Goal: Check status: Check status

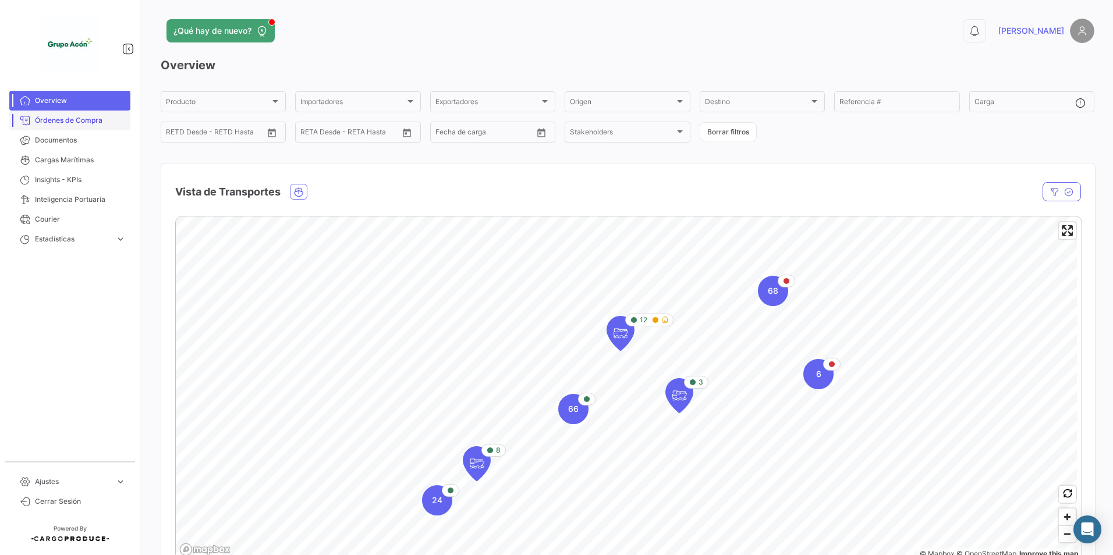
click at [76, 120] on span "Órdenes de Compra" at bounding box center [80, 120] width 91 height 10
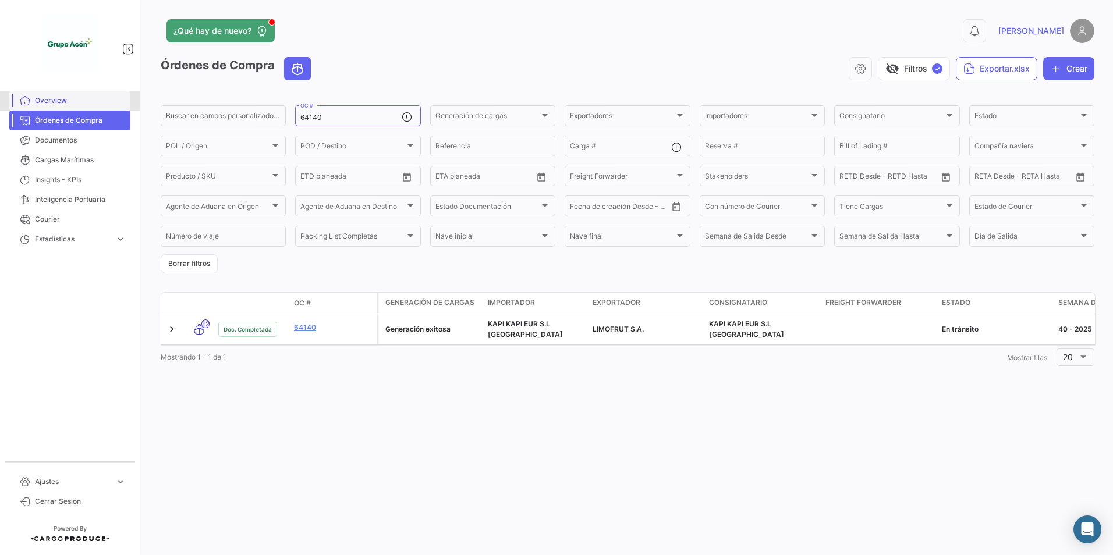
click at [53, 99] on span "Overview" at bounding box center [80, 100] width 91 height 10
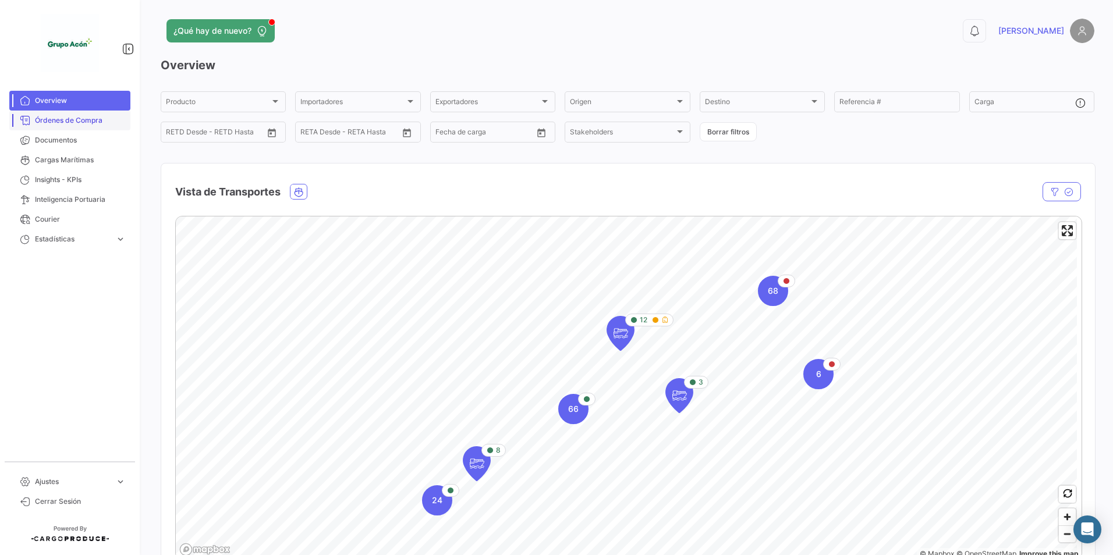
click at [94, 118] on span "Órdenes de Compra" at bounding box center [80, 120] width 91 height 10
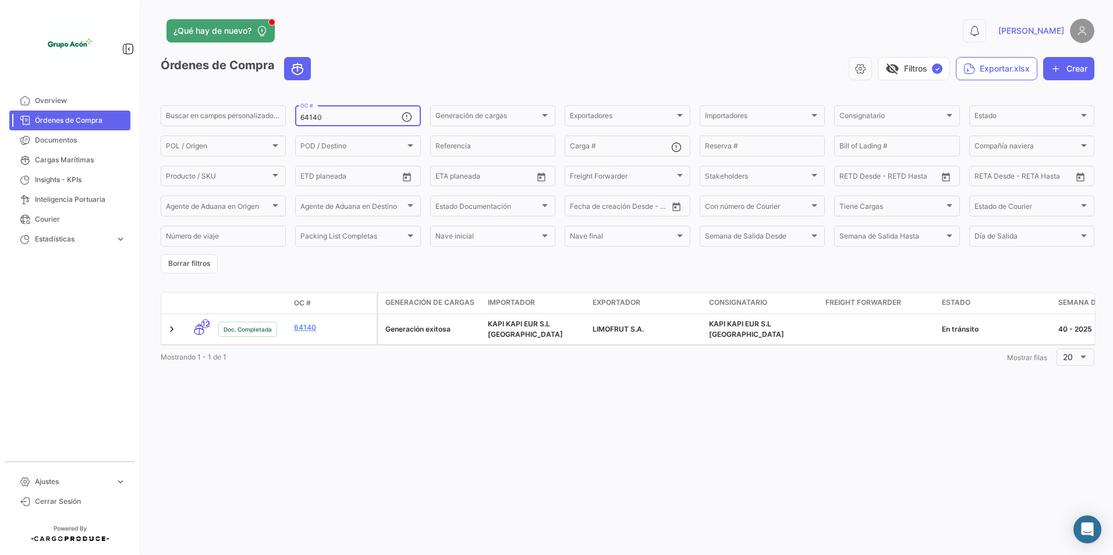
click at [372, 116] on input "64140" at bounding box center [350, 118] width 101 height 8
drag, startPoint x: 355, startPoint y: 118, endPoint x: 281, endPoint y: 122, distance: 74.1
click at [0, 0] on div "Buscar en [PERSON_NAME] personalizados... 64140 OC # Generación [PERSON_NAME] G…" at bounding box center [0, 0] width 0 height 0
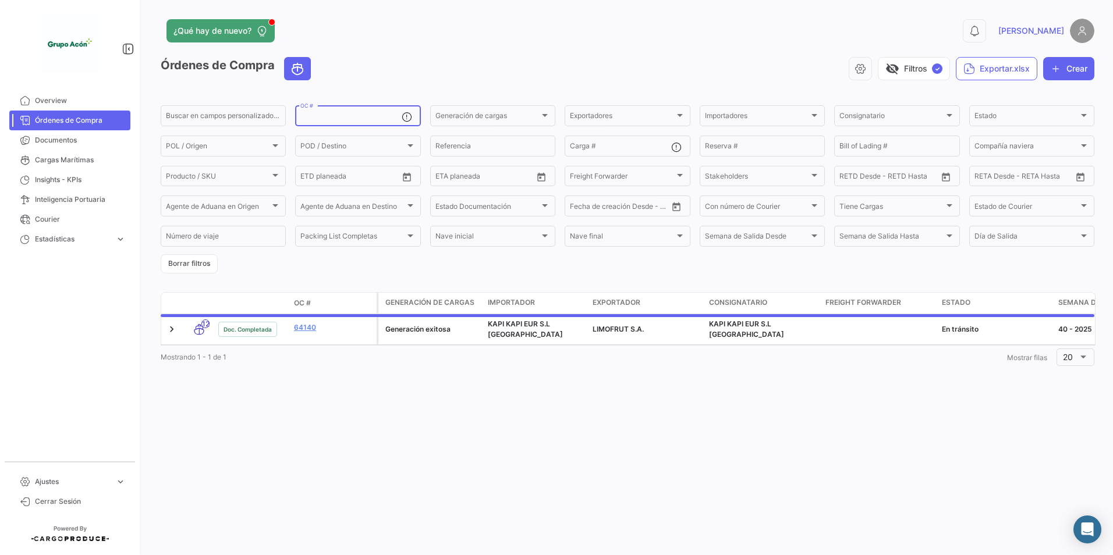
click at [56, 367] on mat-nav-list "Overview Órdenes de Compra Documentos Cargas Marítimas Insights - KPIs Intelige…" at bounding box center [70, 271] width 140 height 371
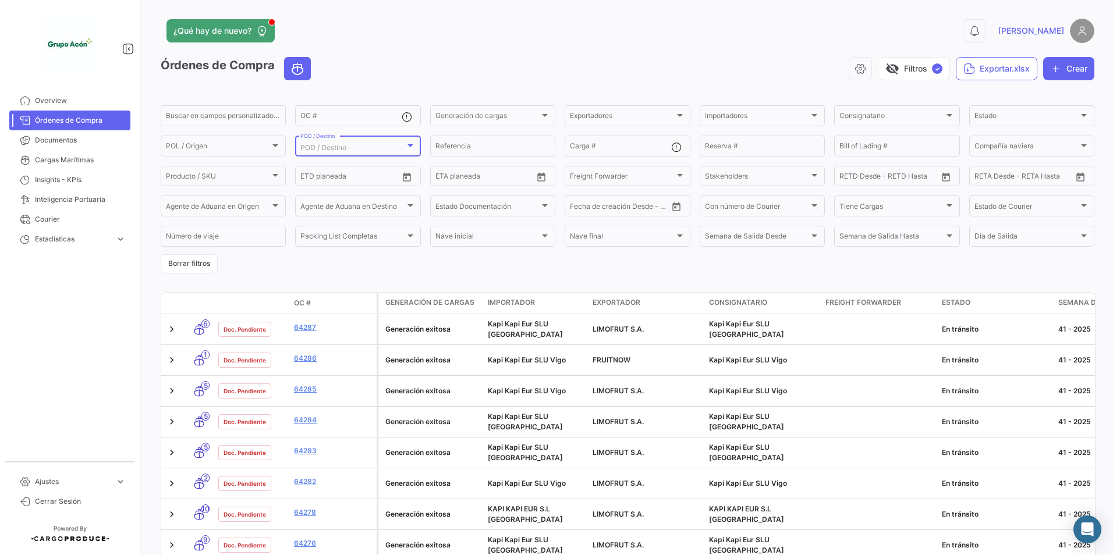
click at [405, 147] on div at bounding box center [410, 145] width 10 height 9
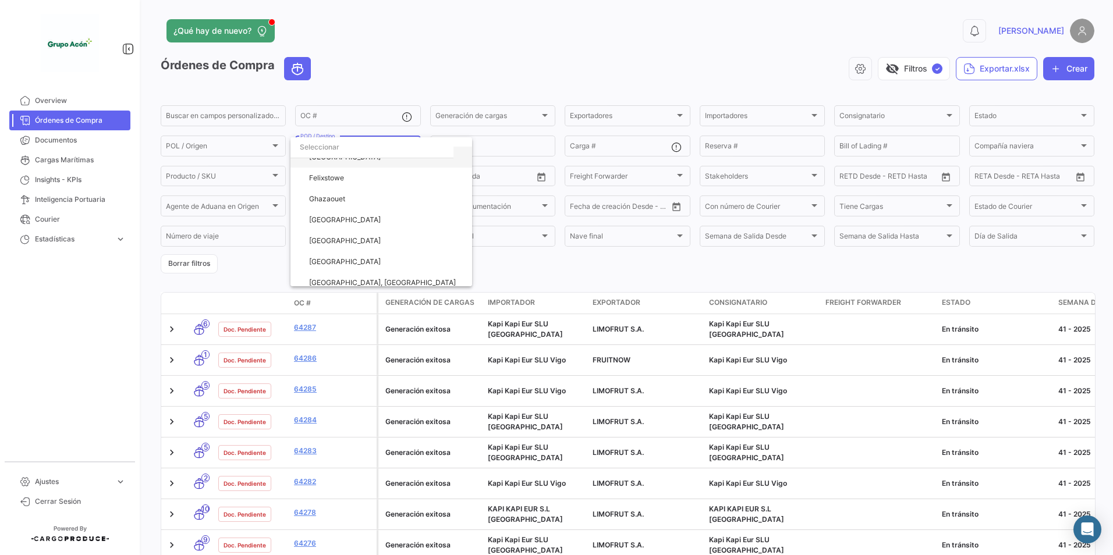
scroll to position [144, 0]
click at [331, 272] on span "Vigo" at bounding box center [386, 275] width 154 height 21
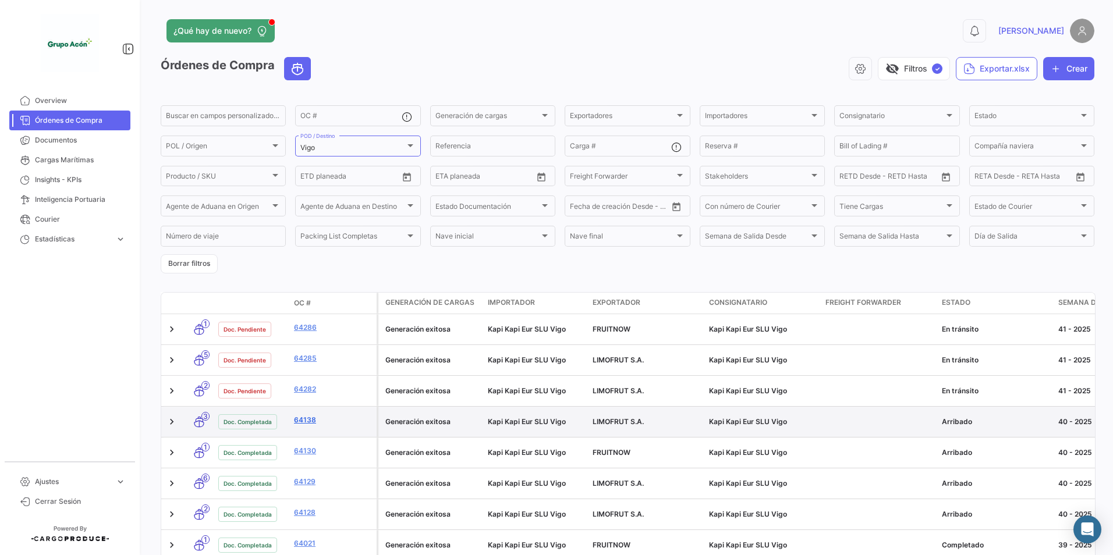
click at [300, 415] on link "64138" at bounding box center [333, 420] width 78 height 10
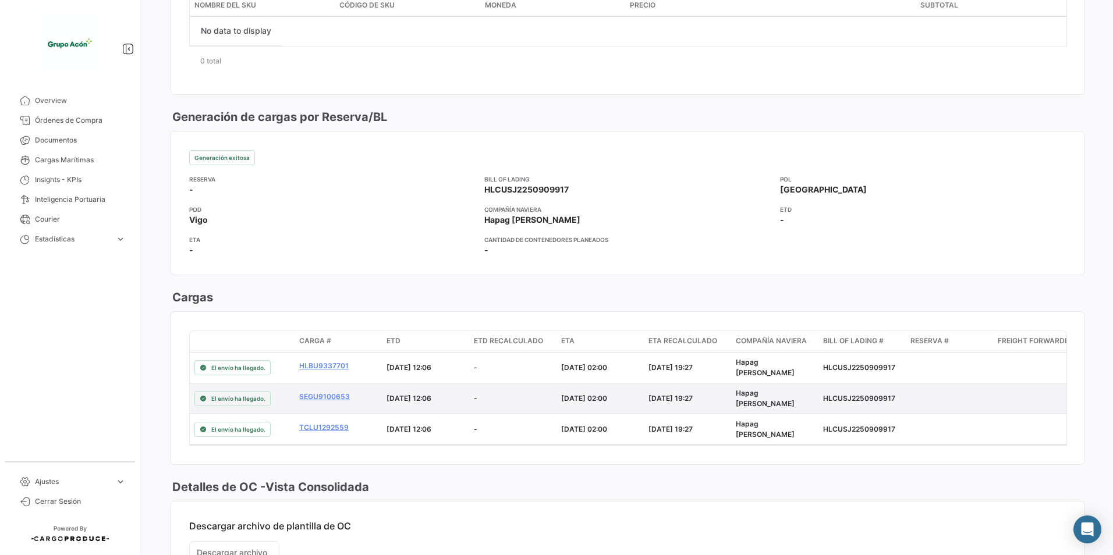
scroll to position [466, 0]
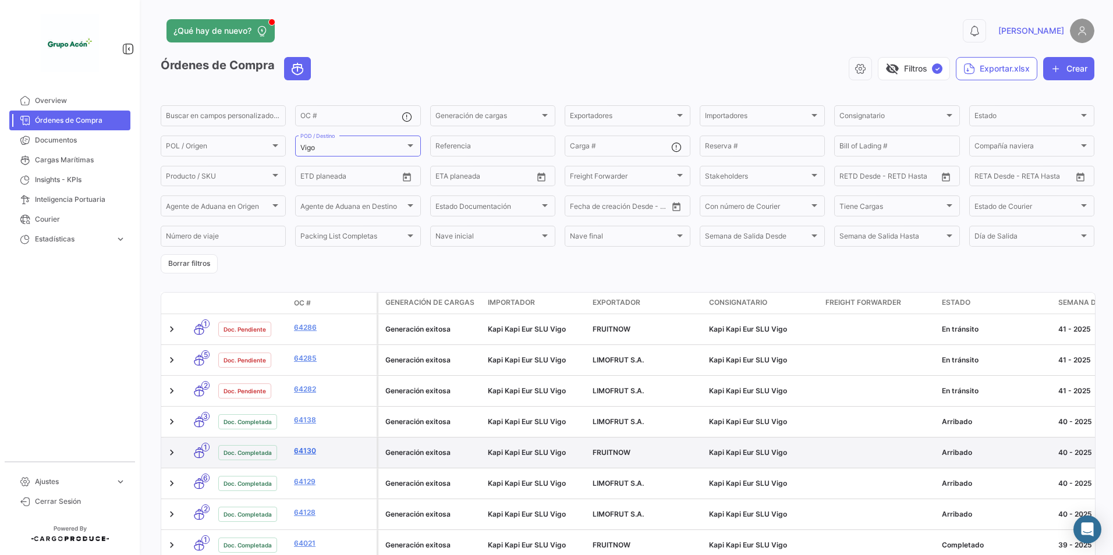
click at [303, 446] on link "64130" at bounding box center [333, 451] width 78 height 10
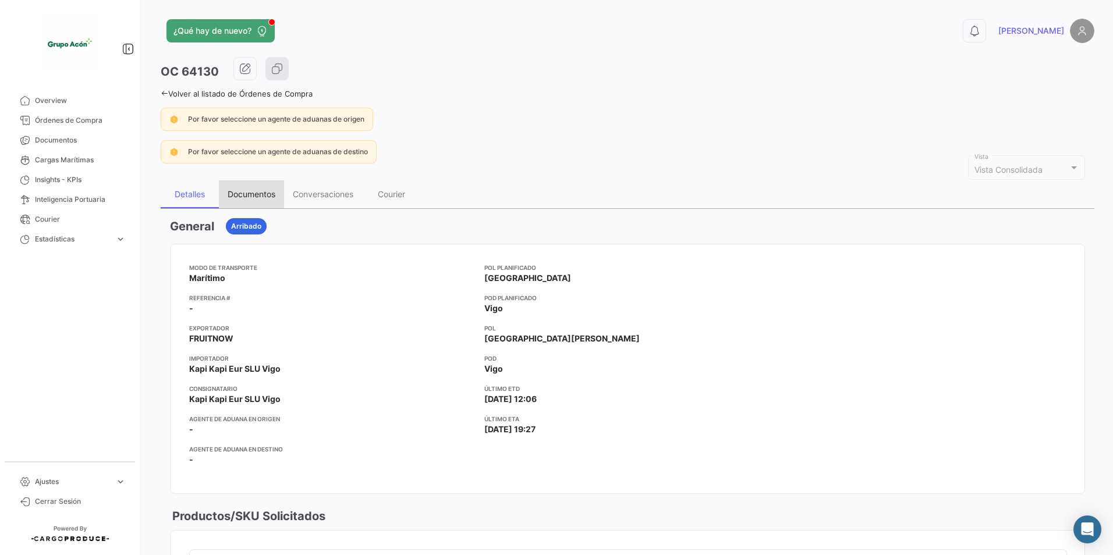
click at [257, 193] on div "Documentos" at bounding box center [252, 194] width 48 height 10
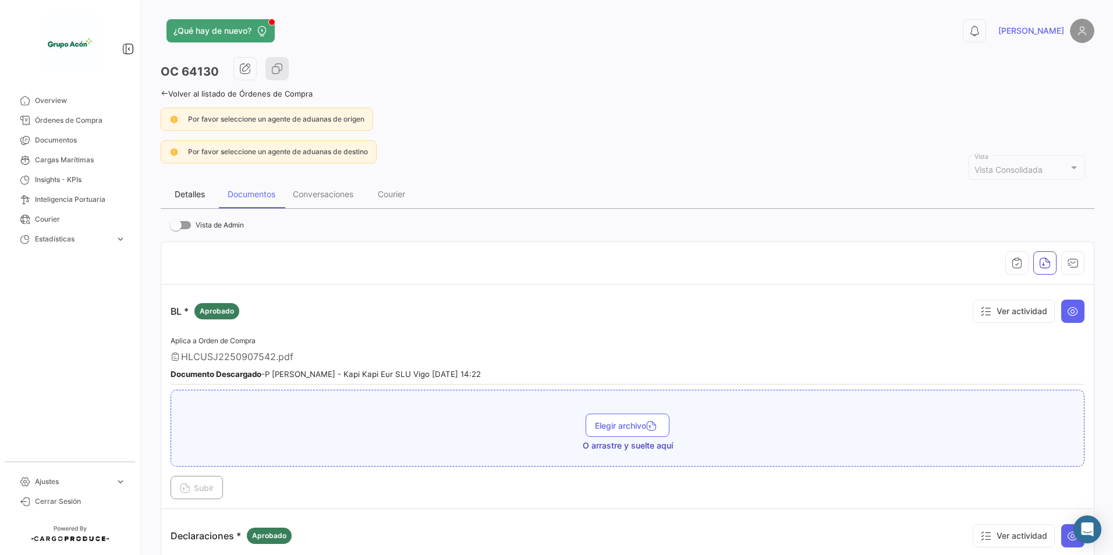
click at [189, 196] on div "Detalles" at bounding box center [190, 194] width 30 height 10
